Goal: Navigation & Orientation: Find specific page/section

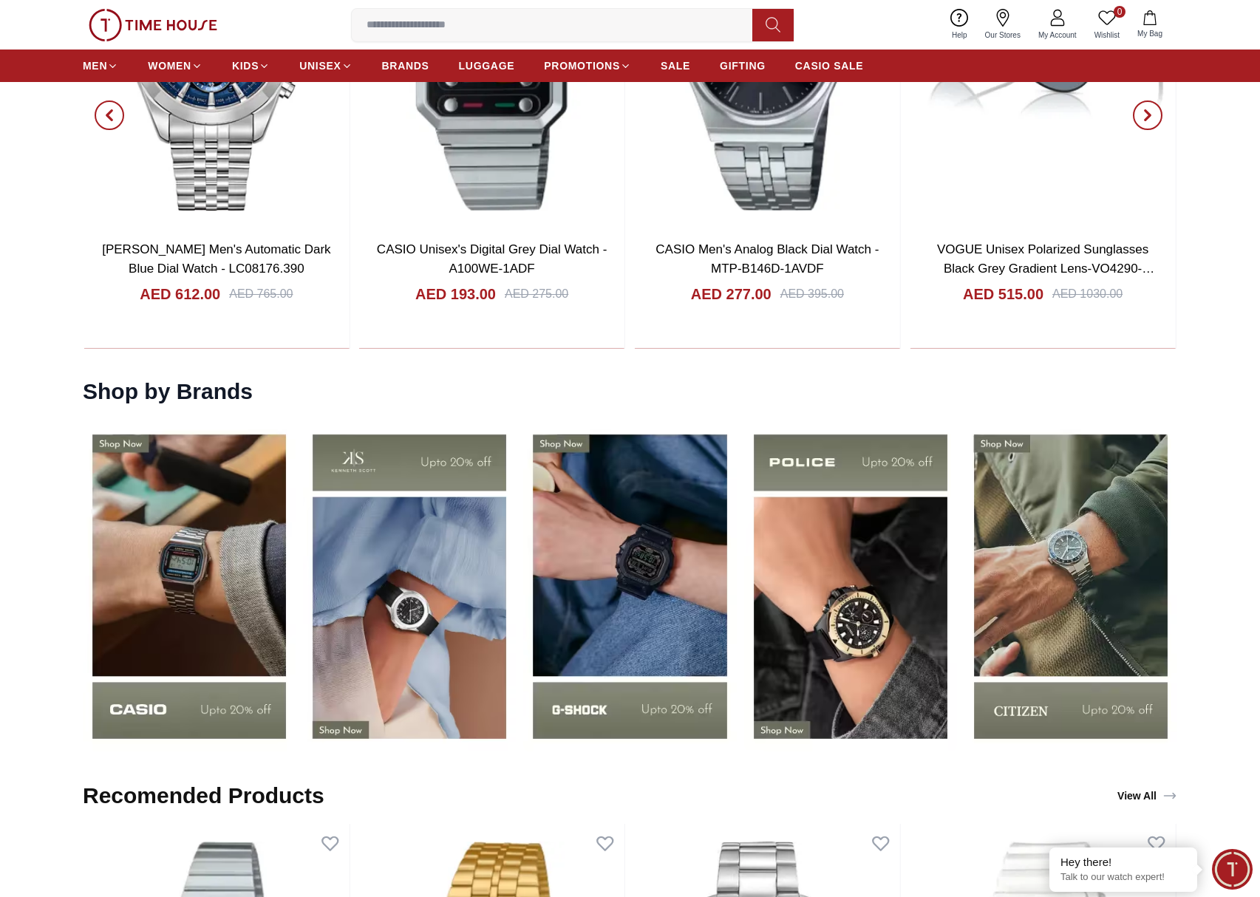
scroll to position [1705, 0]
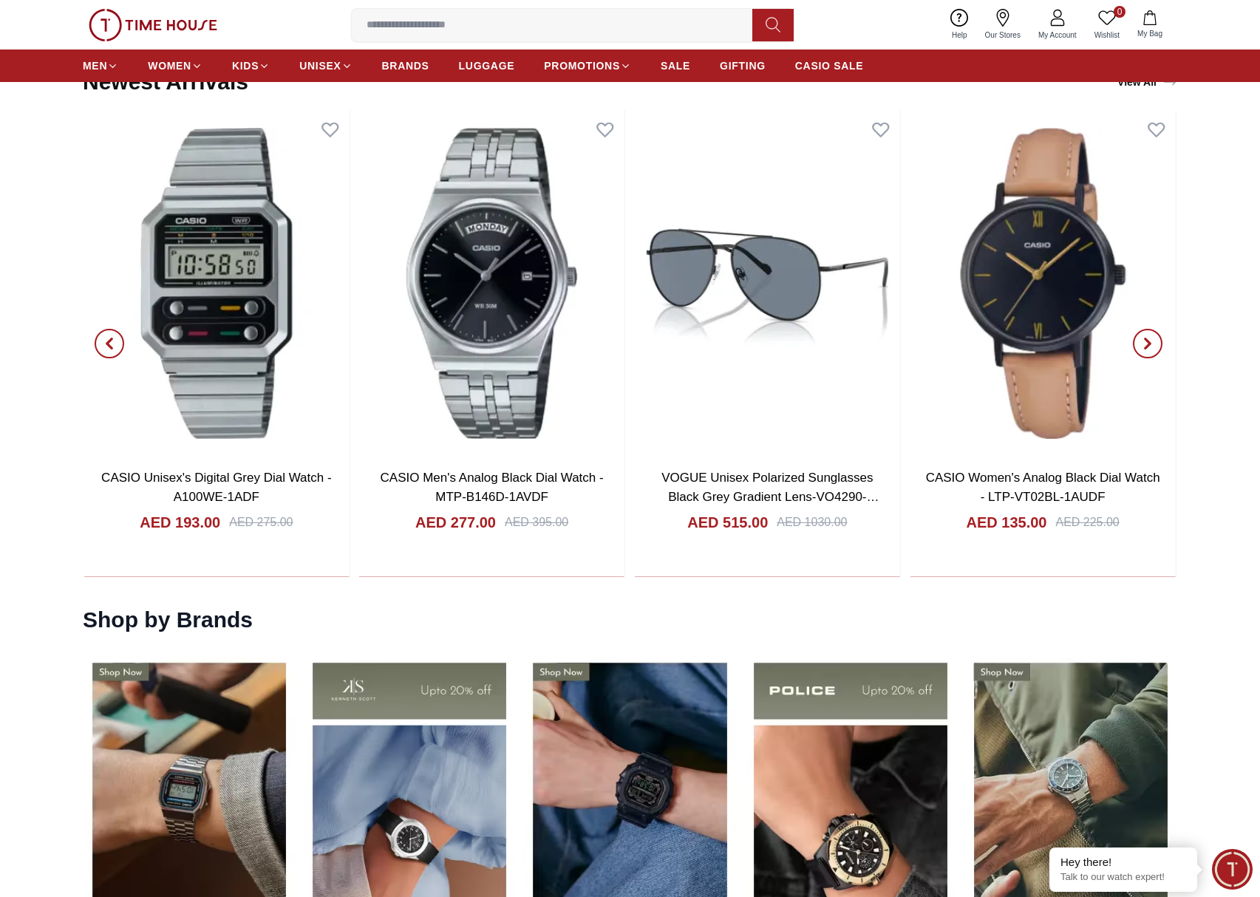
click at [112, 349] on span "button" at bounding box center [110, 344] width 30 height 30
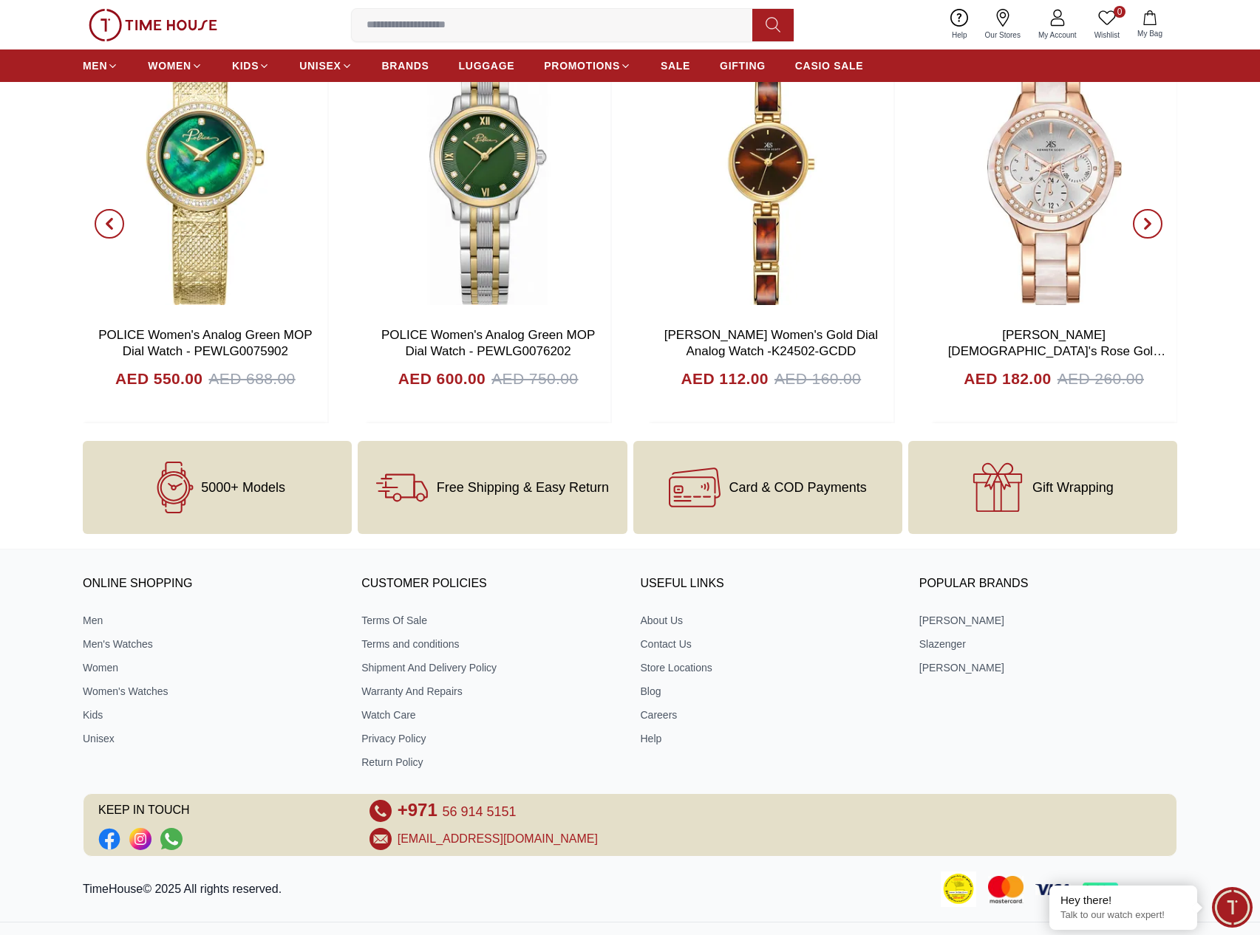
scroll to position [4395, 0]
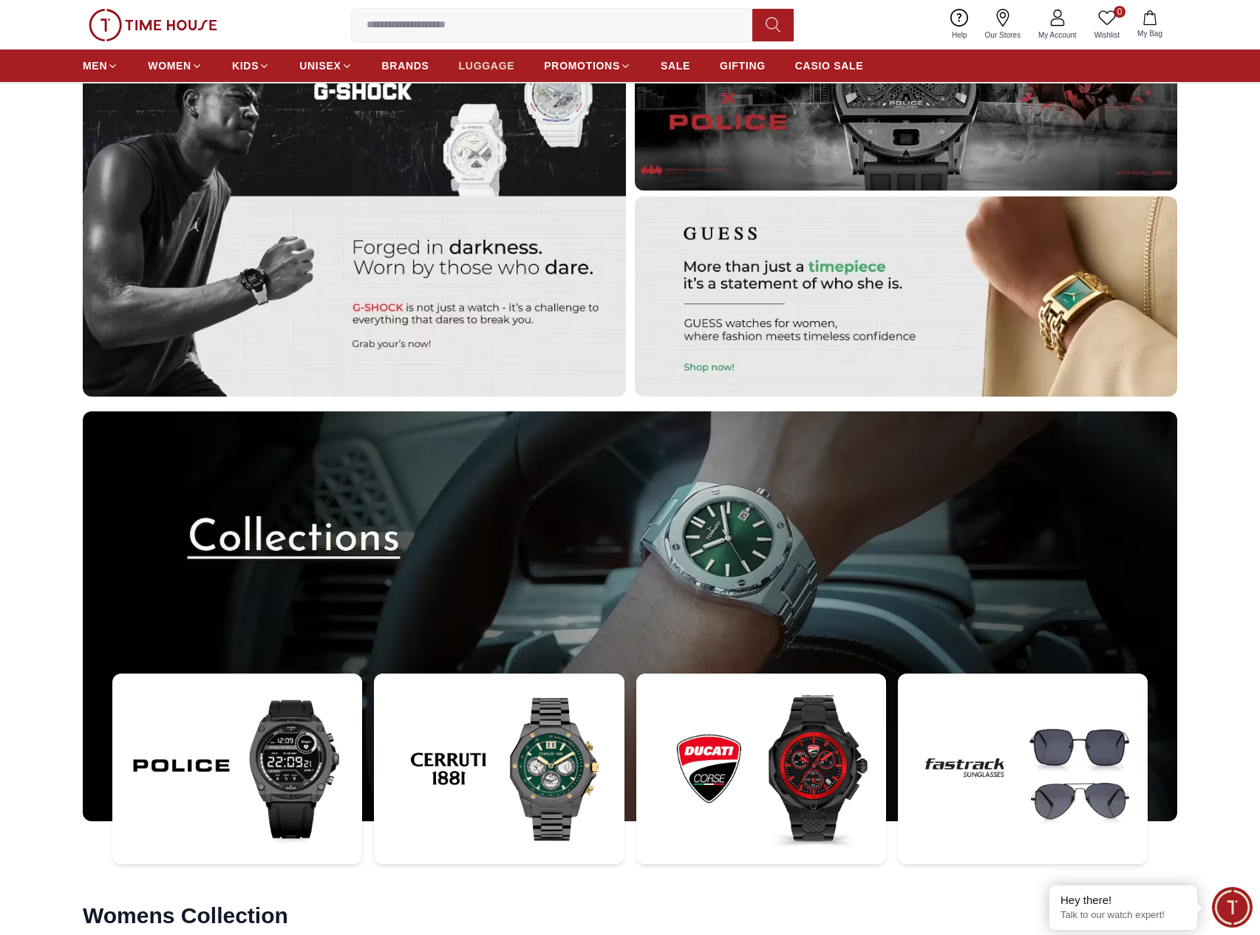
click at [459, 55] on link "LUGGAGE" at bounding box center [487, 65] width 56 height 27
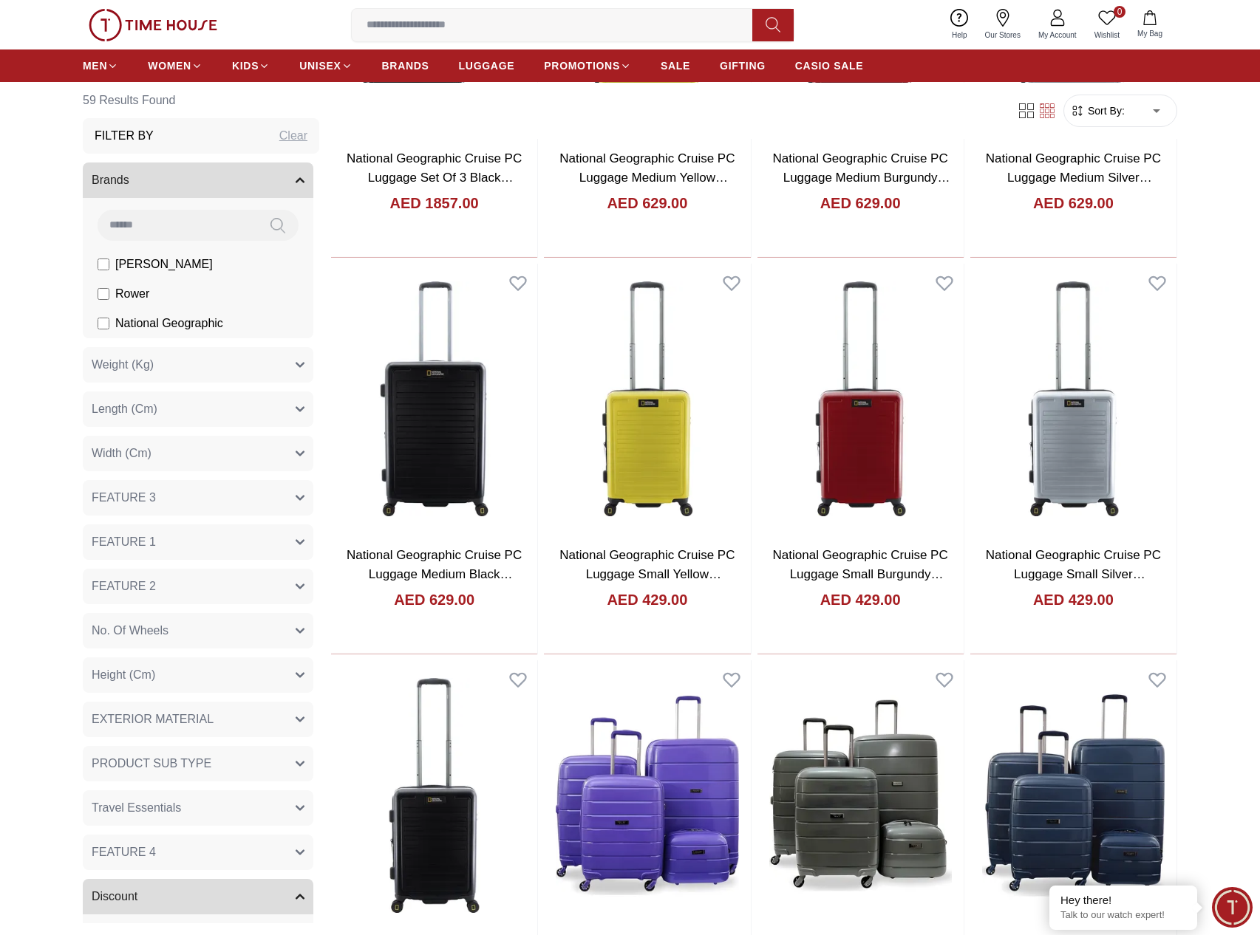
scroll to position [3486, 0]
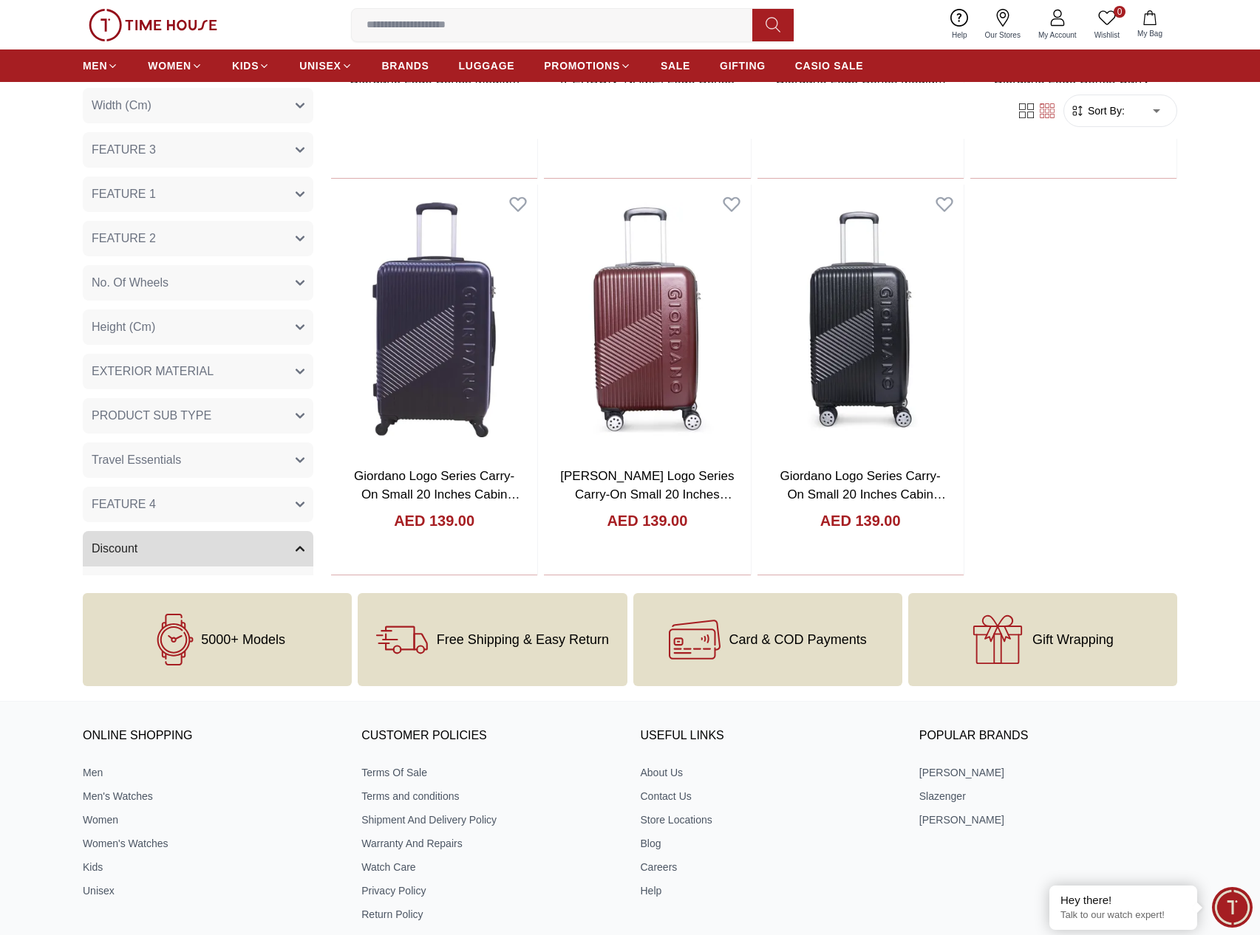
scroll to position [5819, 0]
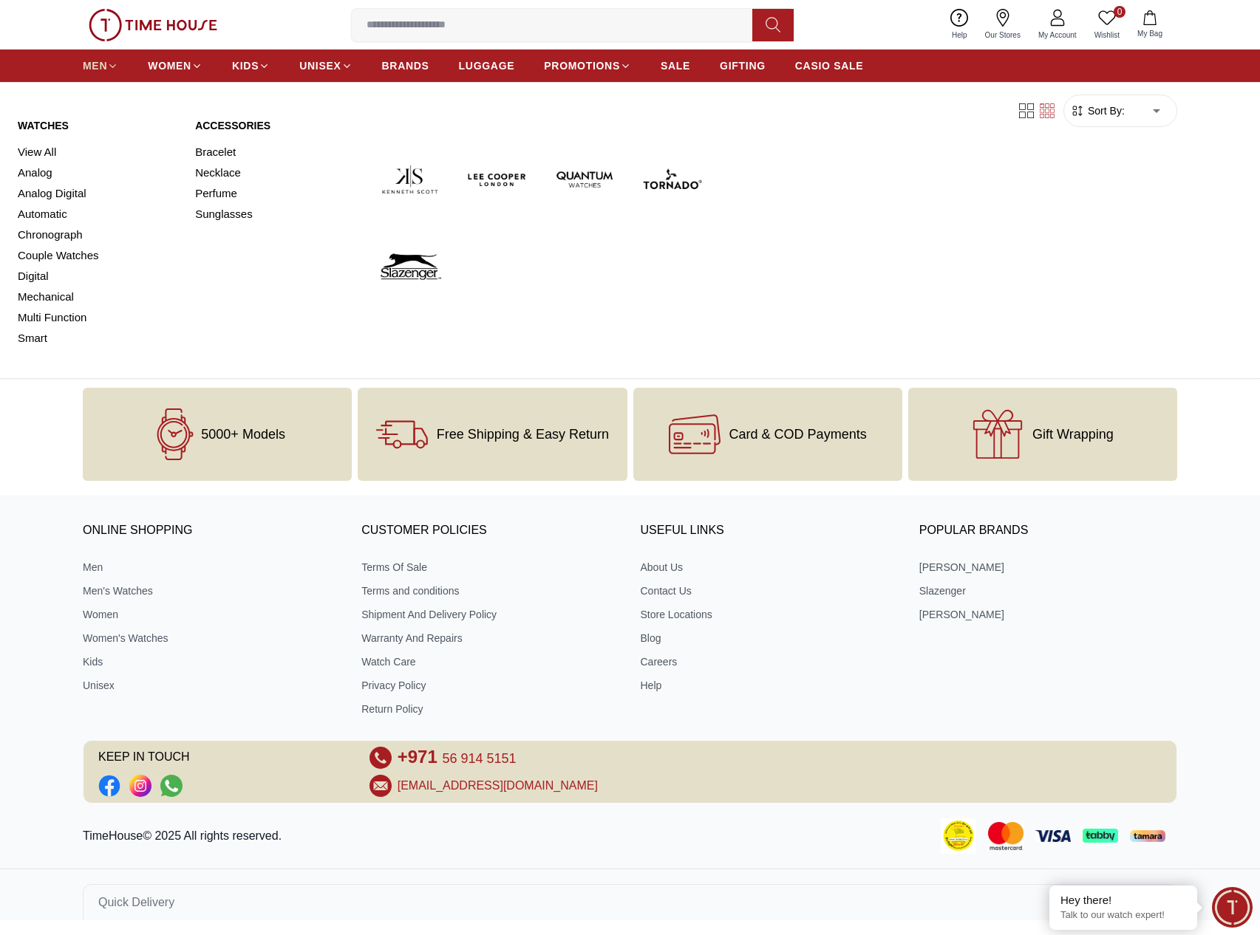
click at [83, 62] on span "MEN" at bounding box center [95, 65] width 24 height 15
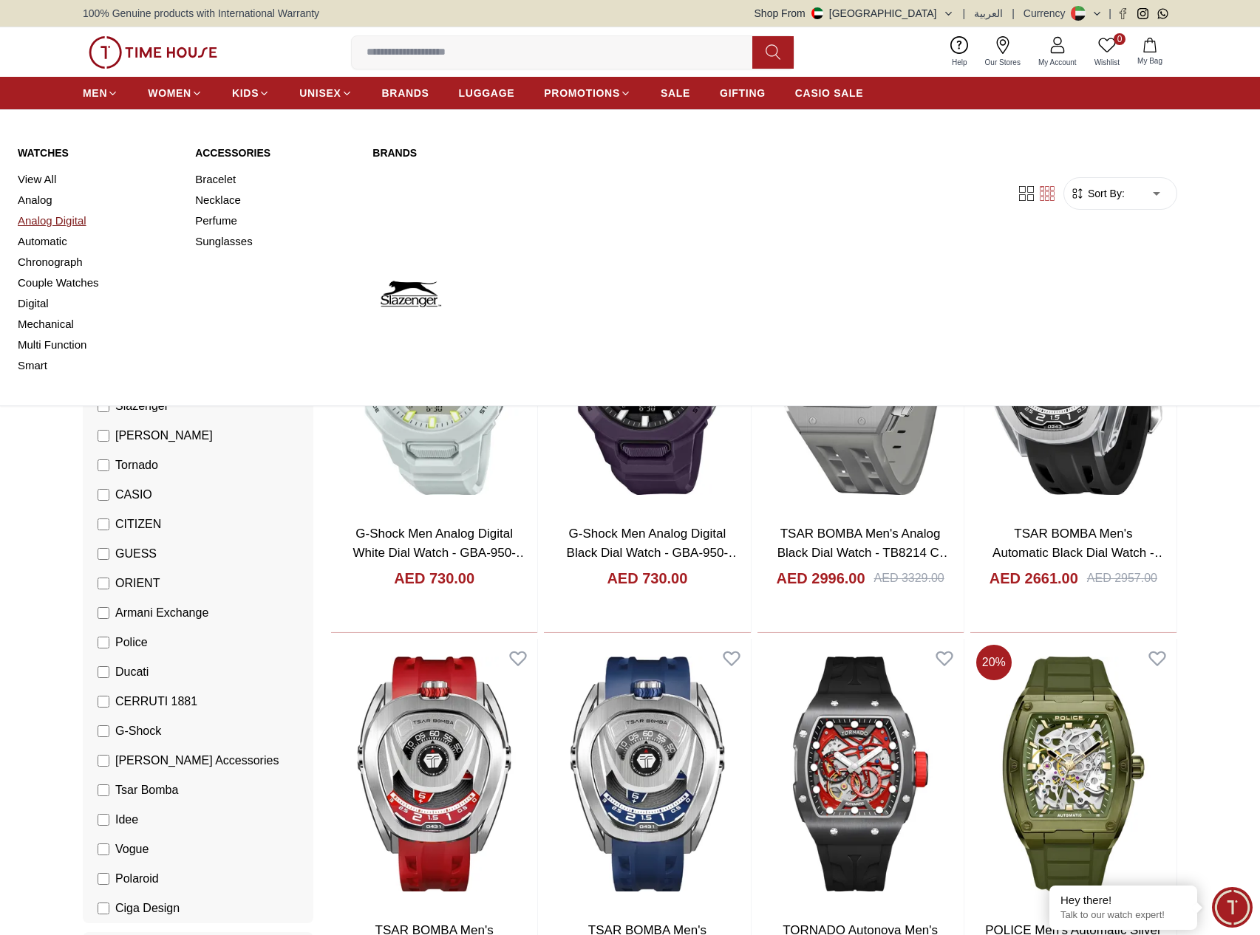
click at [35, 214] on link "Analog Digital" at bounding box center [98, 221] width 160 height 21
